Goal: Task Accomplishment & Management: Manage account settings

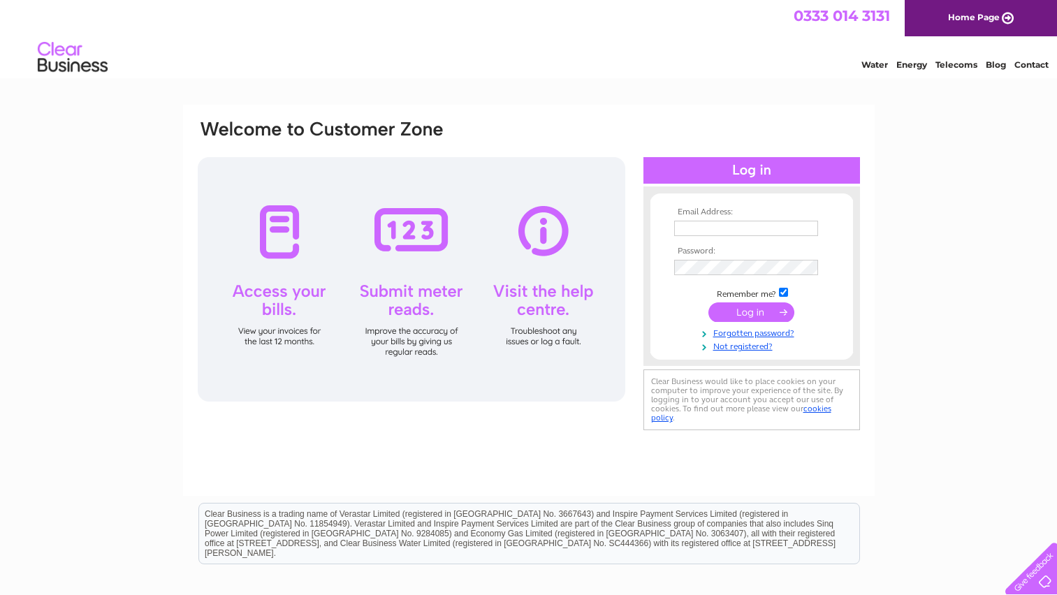
type input "kt@casheltravel.com"
click at [765, 313] on input "submit" at bounding box center [752, 313] width 86 height 20
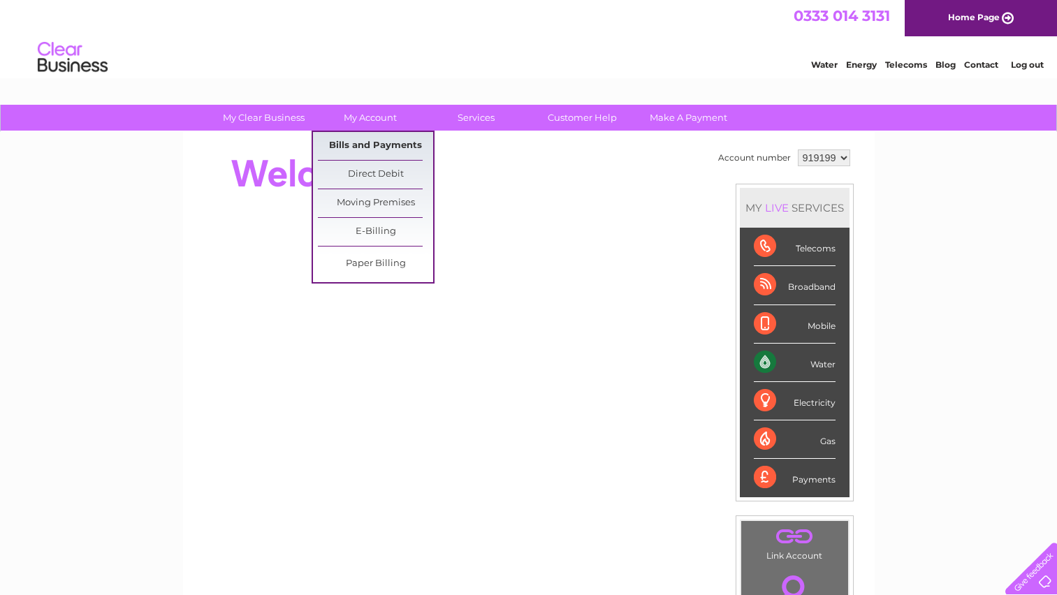
click at [370, 140] on link "Bills and Payments" at bounding box center [375, 146] width 115 height 28
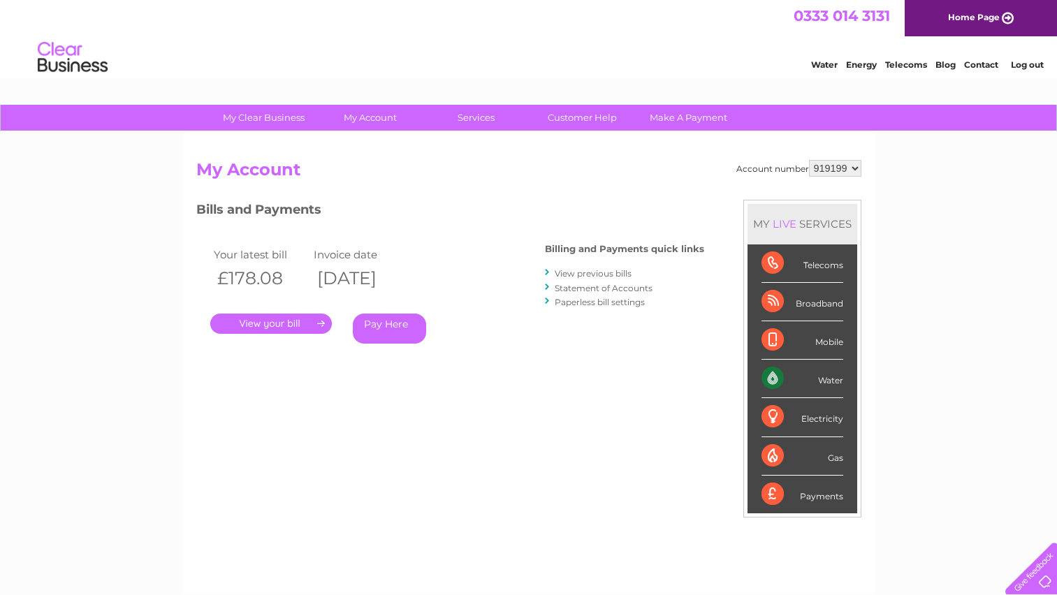
click at [294, 322] on link "." at bounding box center [271, 324] width 122 height 20
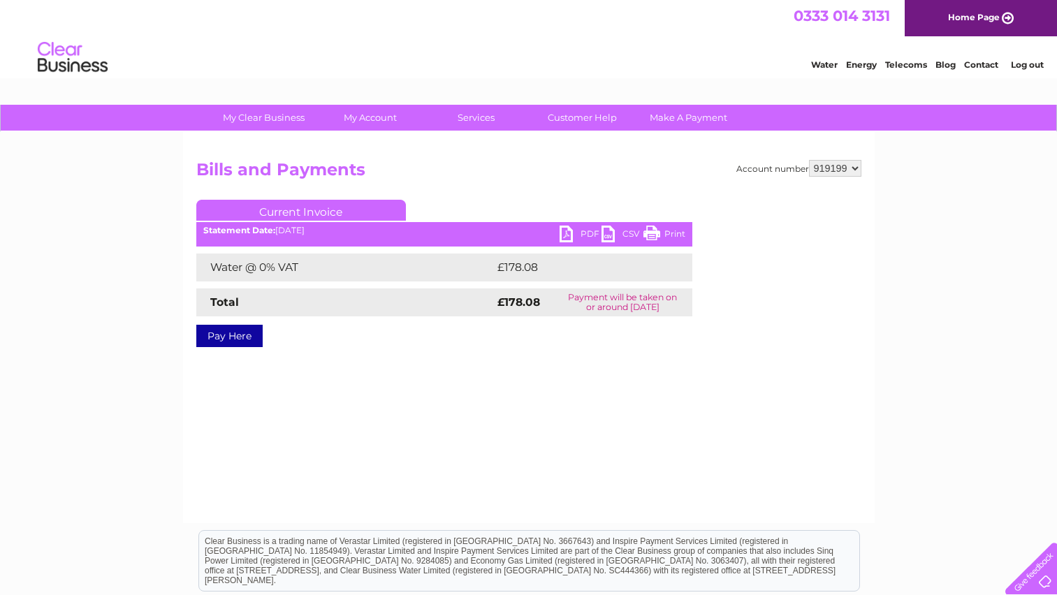
click at [561, 231] on link "PDF" at bounding box center [581, 236] width 42 height 20
